Goal: Transaction & Acquisition: Purchase product/service

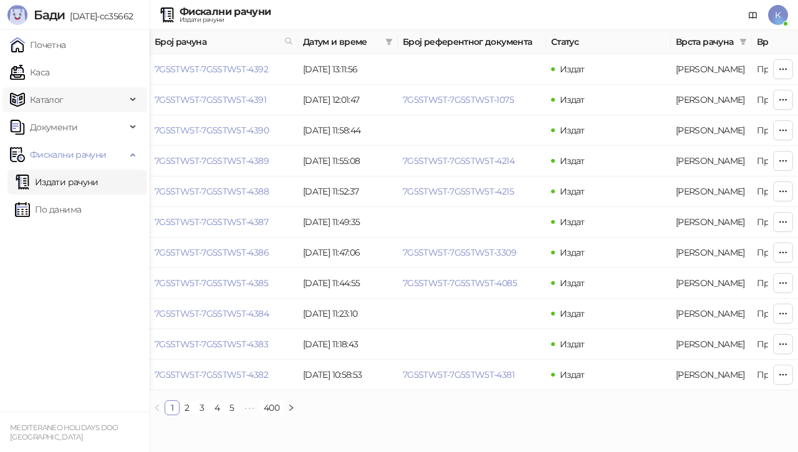
scroll to position [0, 474]
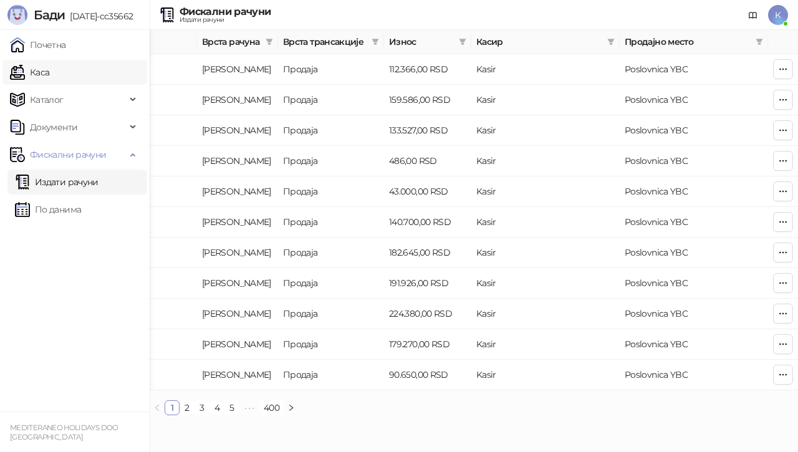
click at [49, 73] on link "Каса" at bounding box center [29, 72] width 39 height 25
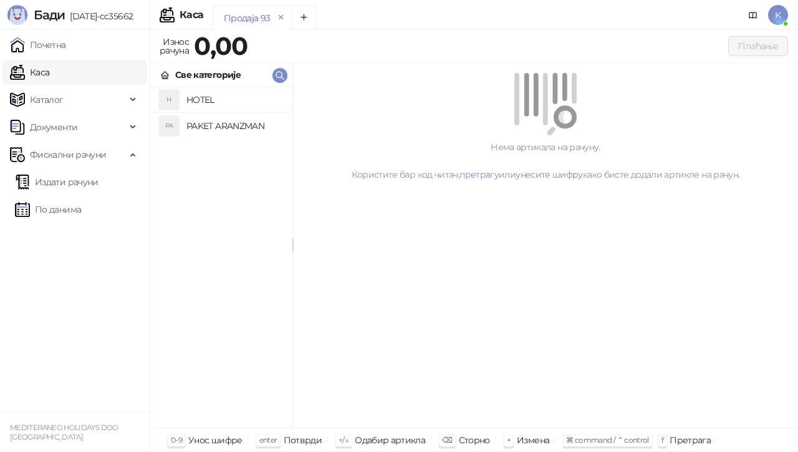
click at [254, 121] on h4 "PAKET ARANZMAN" at bounding box center [234, 126] width 96 height 20
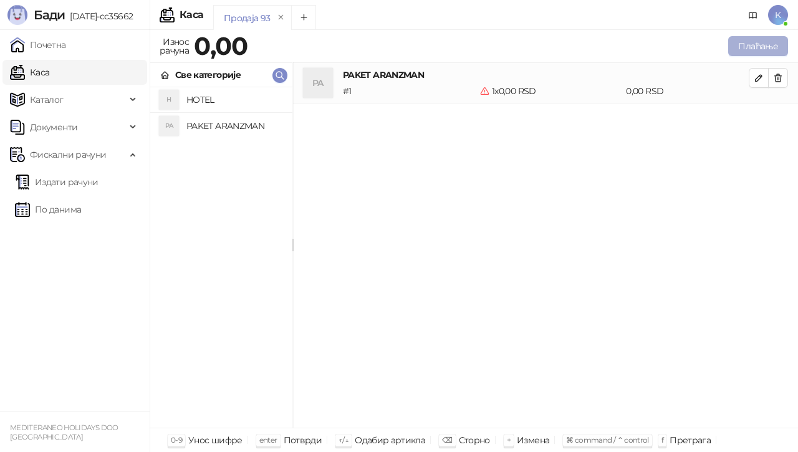
click at [739, 47] on button "Плаћање" at bounding box center [758, 46] width 60 height 20
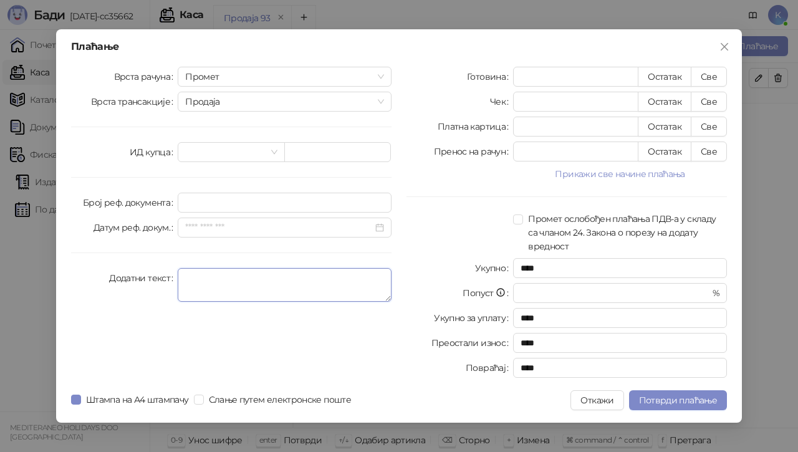
click at [228, 285] on textarea "Додатни текст" at bounding box center [285, 285] width 214 height 34
click at [377, 72] on span "Промет" at bounding box center [284, 76] width 199 height 19
type textarea "*********"
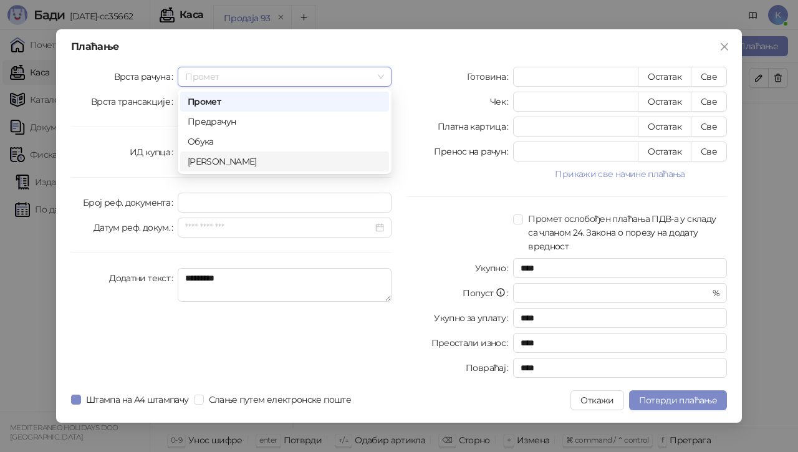
click at [200, 165] on div "[PERSON_NAME]" at bounding box center [285, 162] width 194 height 14
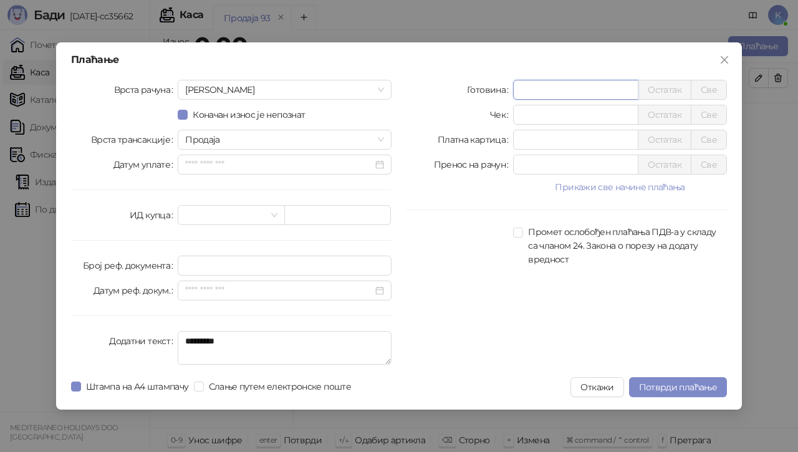
drag, startPoint x: 530, startPoint y: 90, endPoint x: 431, endPoint y: 90, distance: 99.1
click at [434, 90] on div "Готовина * Остатак Све" at bounding box center [566, 90] width 320 height 20
type input "*****"
drag, startPoint x: 532, startPoint y: 136, endPoint x: 383, endPoint y: 133, distance: 149.0
click at [394, 128] on div "Врста рачуна Аванс Коначан износ је непознат Врста трансакције Продаја Датум уп…" at bounding box center [399, 225] width 671 height 290
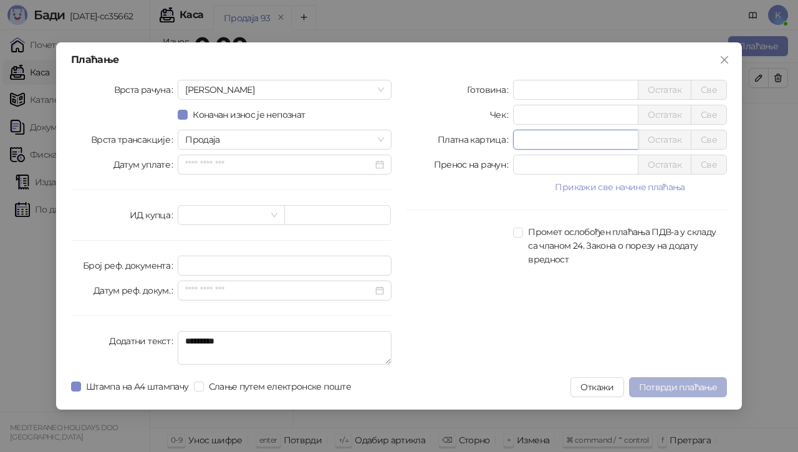
type input "*****"
click at [663, 391] on span "Потврди плаћање" at bounding box center [678, 386] width 78 height 11
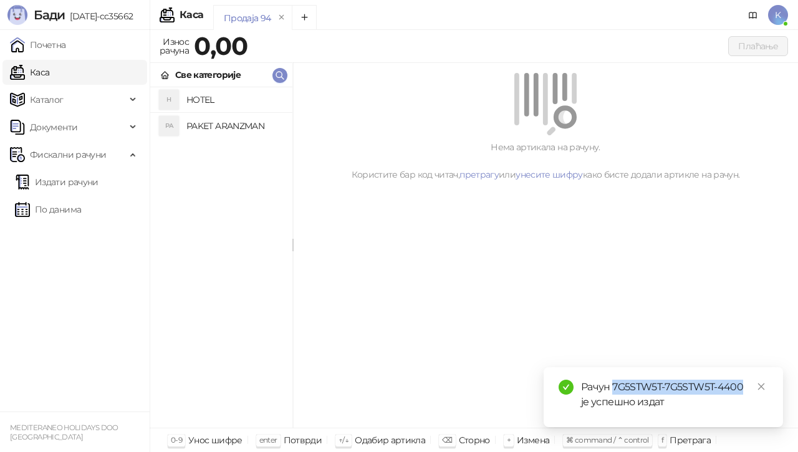
drag, startPoint x: 613, startPoint y: 387, endPoint x: 745, endPoint y: 388, distance: 132.1
click at [745, 388] on div "Рачун 7G5STW5T-7G5STW5T-4400 је успешно издат" at bounding box center [674, 395] width 187 height 30
copy div "7G5STW5T-7G5STW5T-4400"
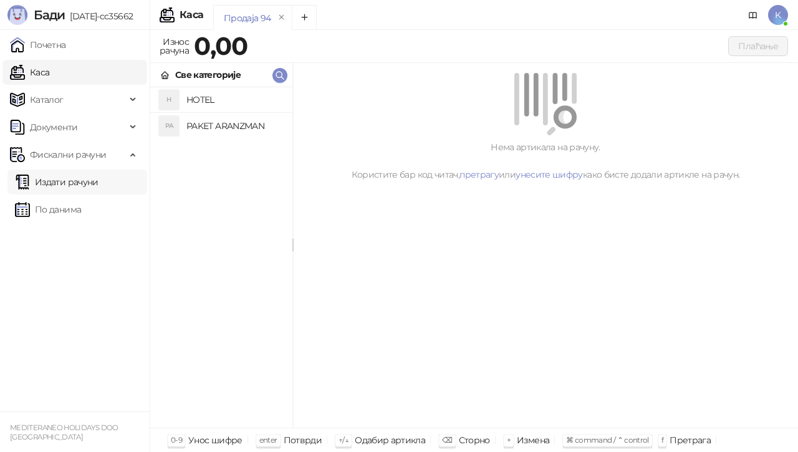
click at [64, 184] on link "Издати рачуни" at bounding box center [57, 181] width 84 height 25
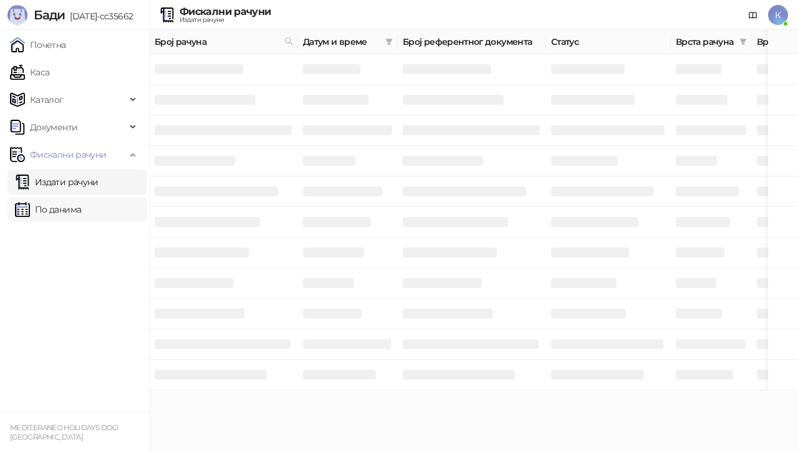
click at [57, 211] on link "По данима" at bounding box center [48, 209] width 66 height 25
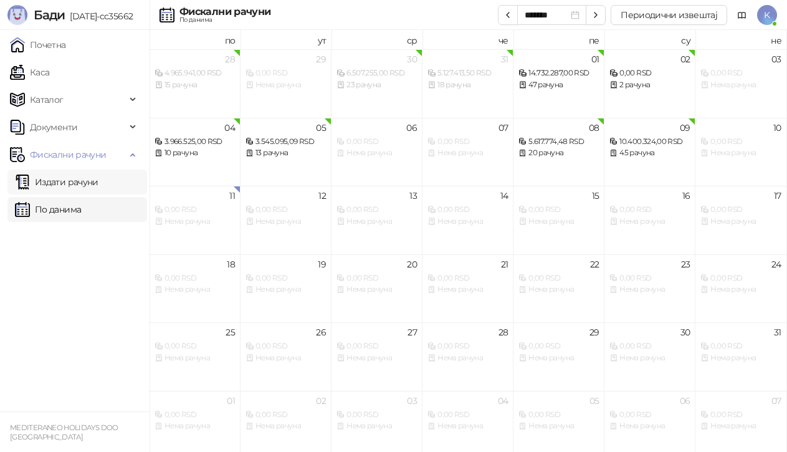
click at [60, 184] on link "Издати рачуни" at bounding box center [57, 181] width 84 height 25
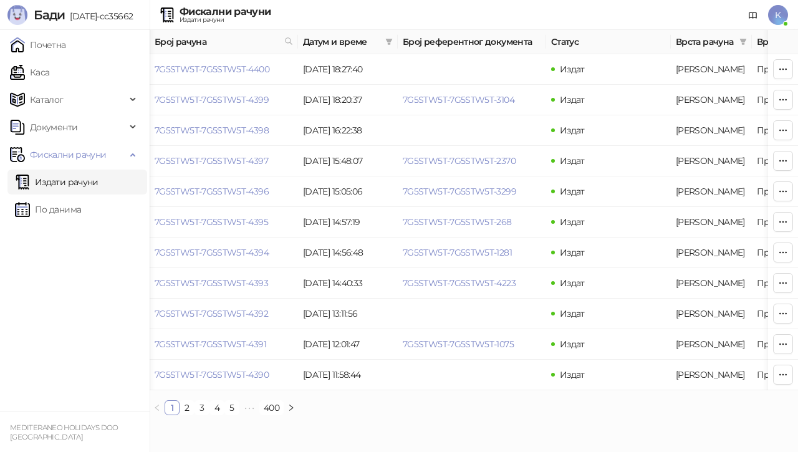
scroll to position [0, 474]
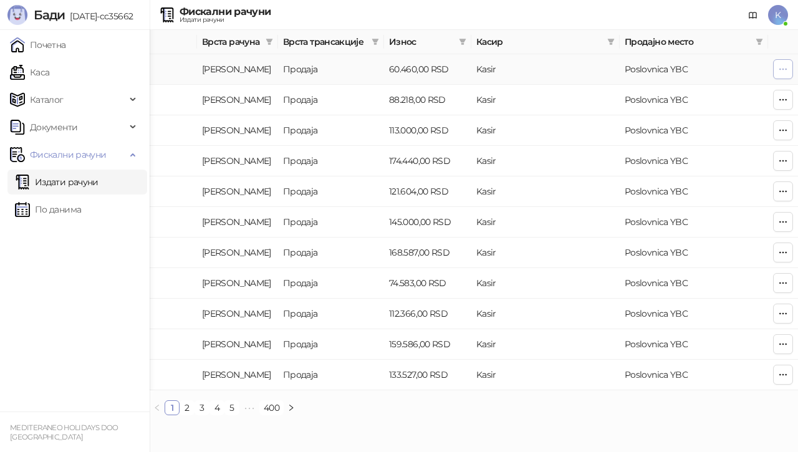
click at [783, 69] on icon "button" at bounding box center [783, 69] width 7 height 1
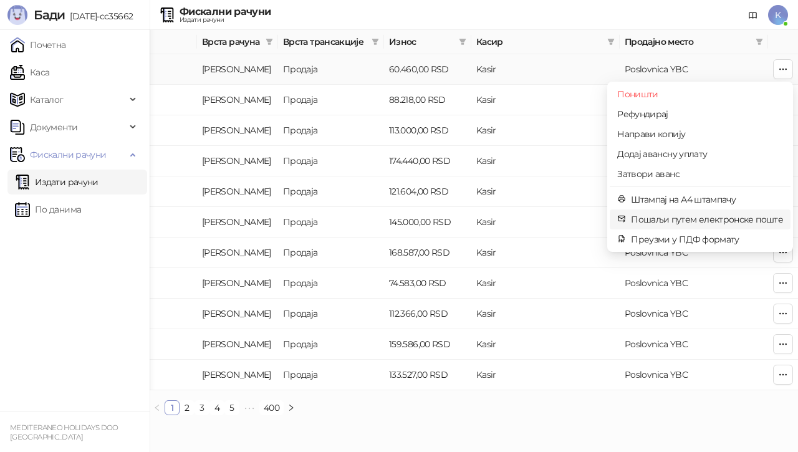
click at [690, 216] on span "Пошаљи путем електронске поште" at bounding box center [707, 219] width 152 height 14
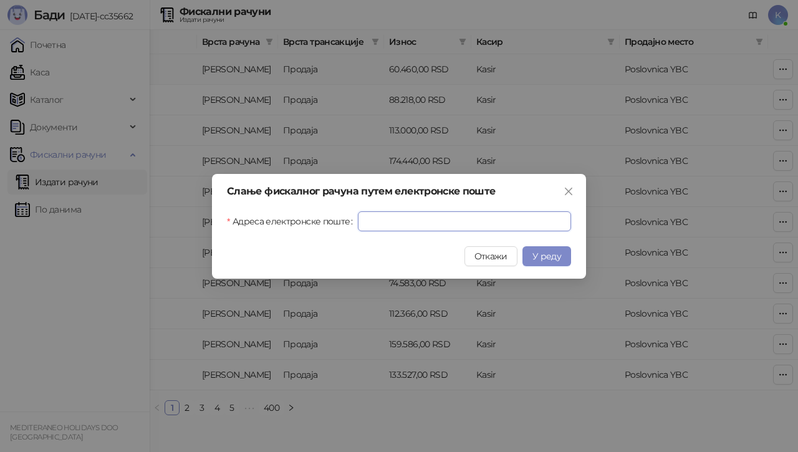
click at [449, 226] on input "Адреса електронске поште" at bounding box center [464, 221] width 213 height 20
paste input "**********"
type input "**********"
click at [556, 255] on span "У реду" at bounding box center [546, 256] width 29 height 11
